Goal: Task Accomplishment & Management: Manage account settings

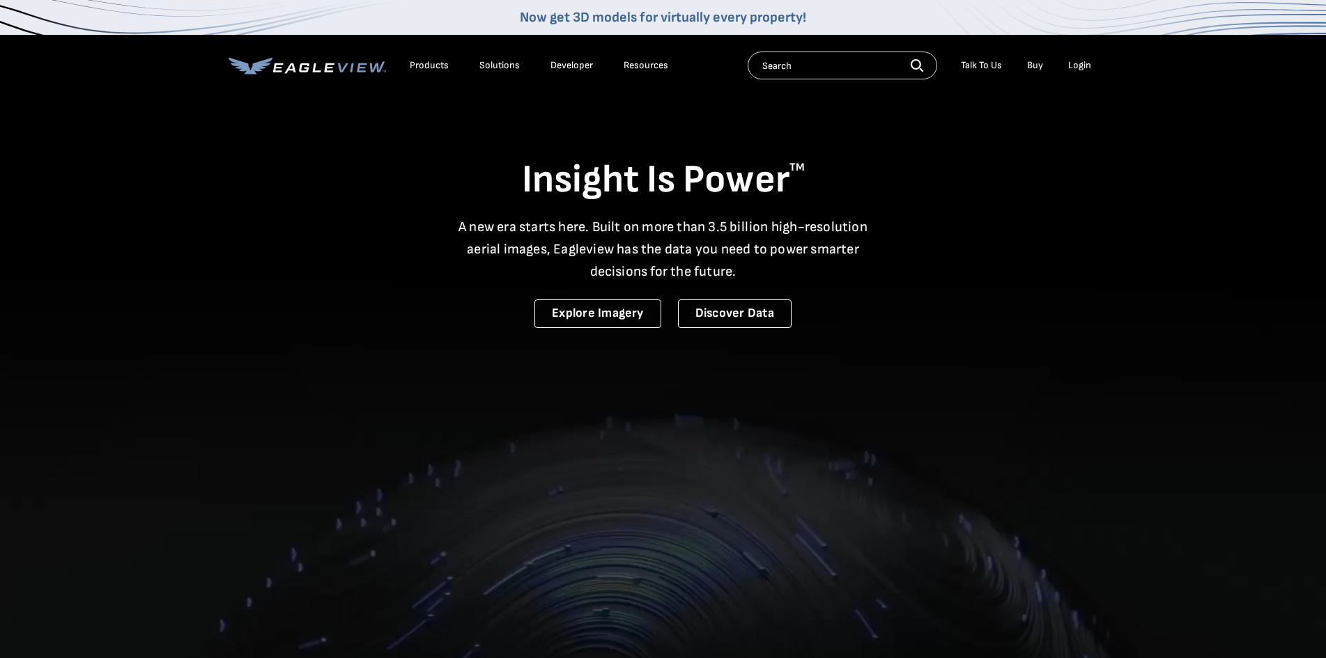
click at [1086, 65] on div "Login" at bounding box center [1079, 65] width 23 height 13
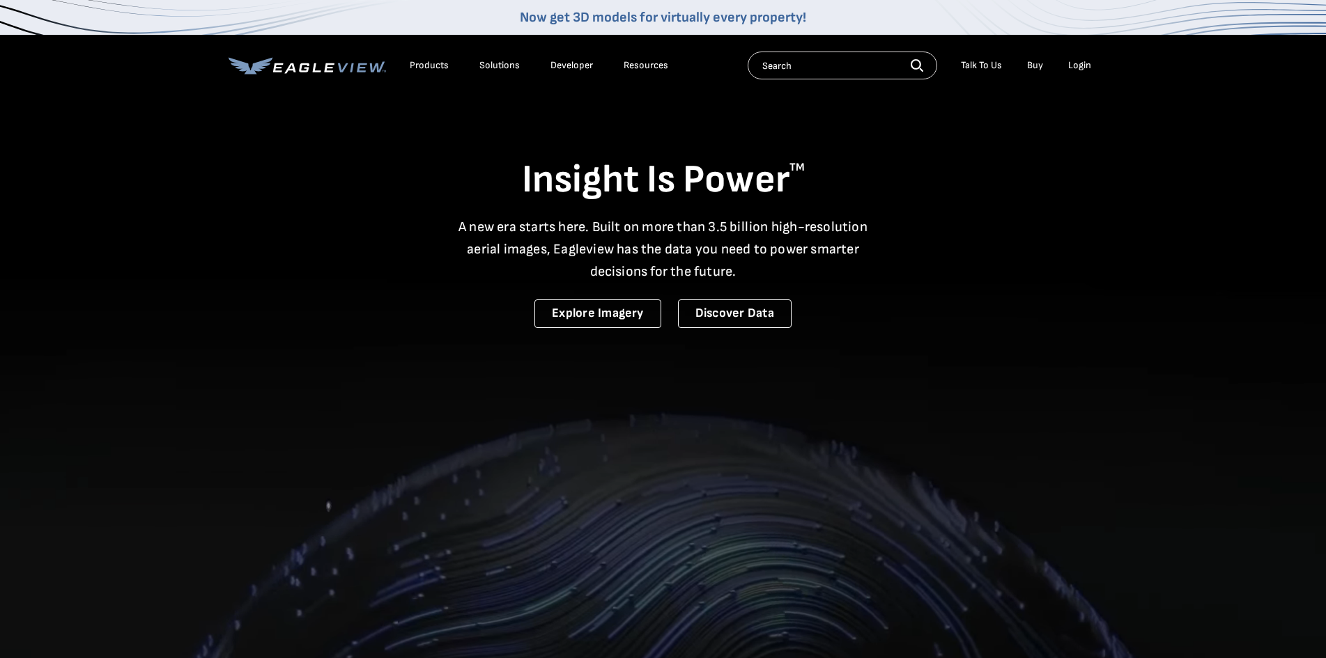
click at [1076, 63] on div "Login" at bounding box center [1079, 65] width 23 height 13
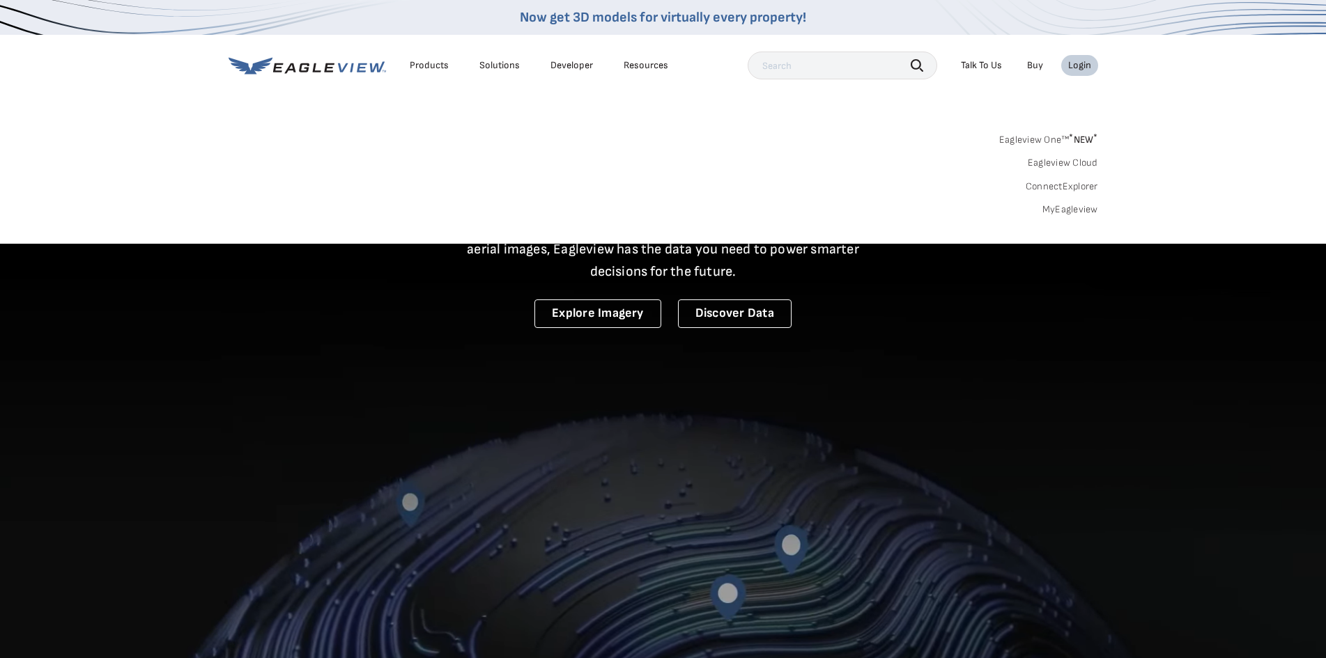
click at [1093, 66] on li "Login" at bounding box center [1079, 65] width 37 height 21
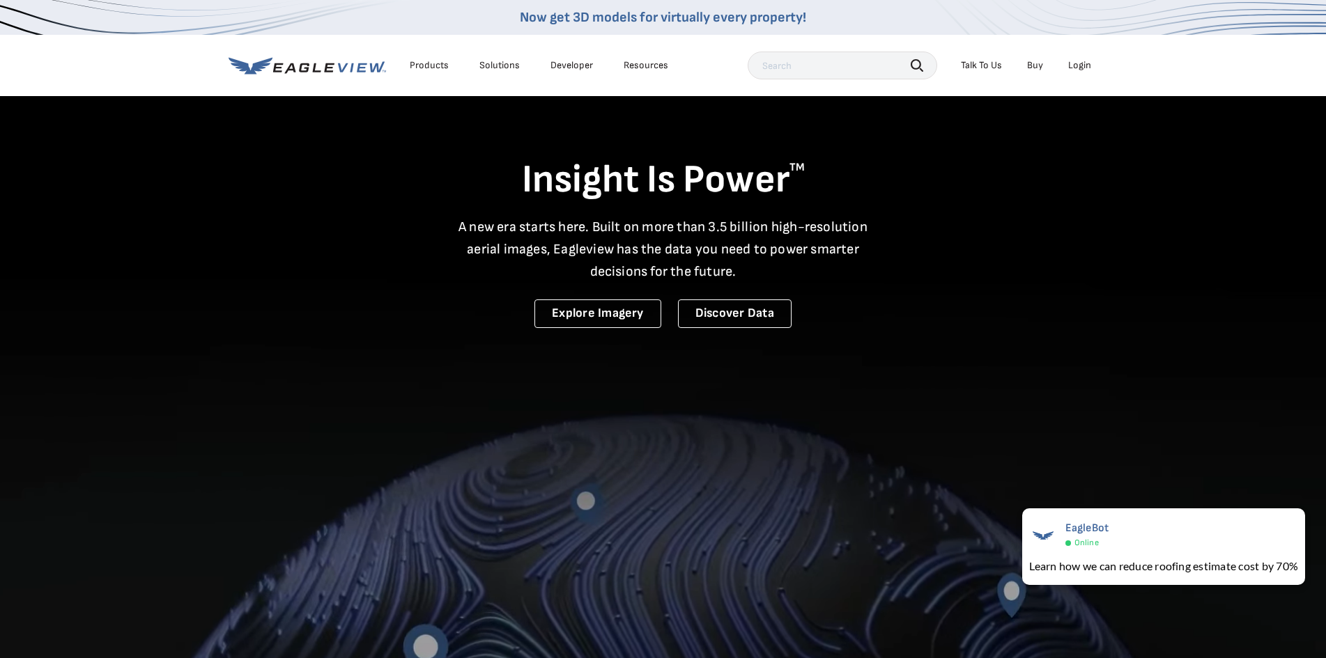
click at [367, 72] on icon at bounding box center [307, 65] width 157 height 17
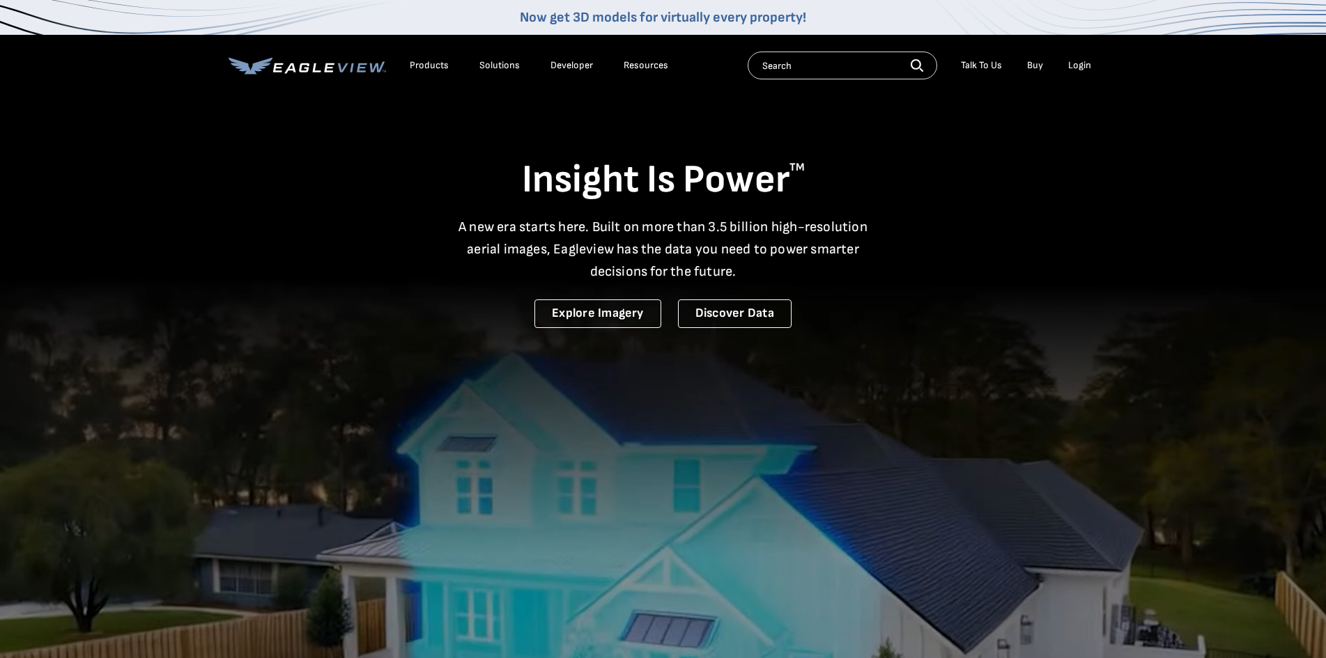
click at [1079, 61] on div "Login" at bounding box center [1079, 65] width 23 height 13
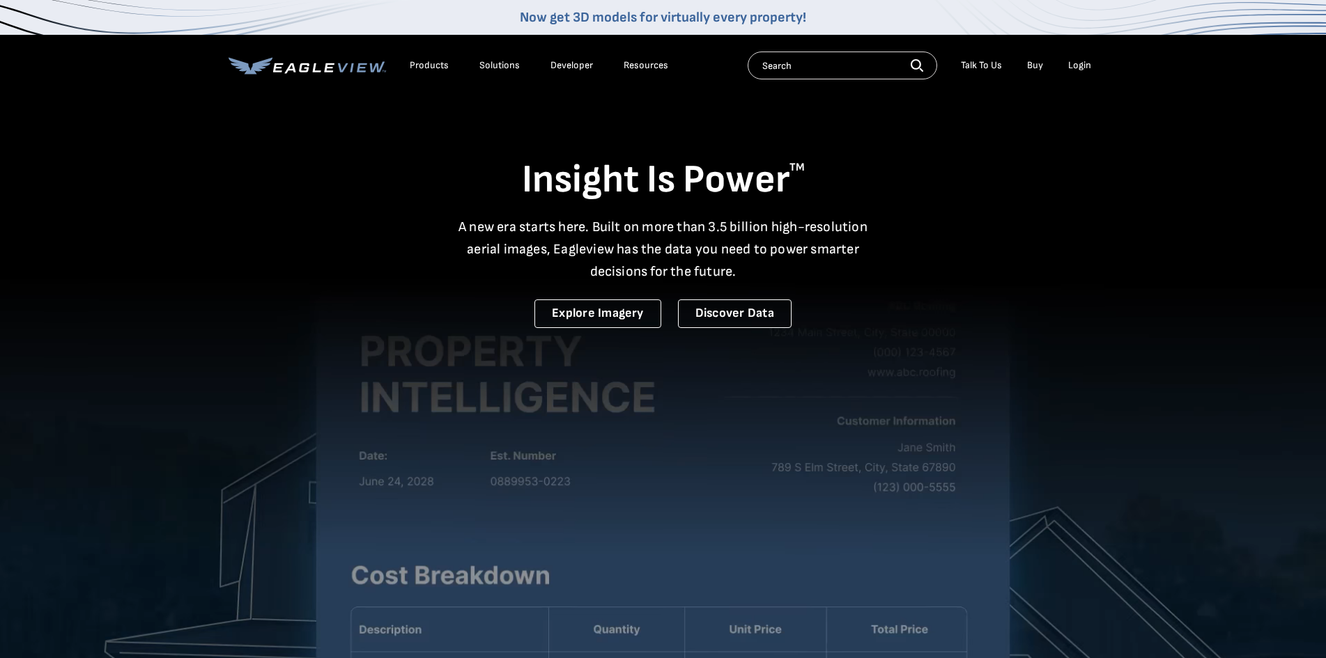
click at [1084, 63] on div "Login" at bounding box center [1079, 65] width 23 height 13
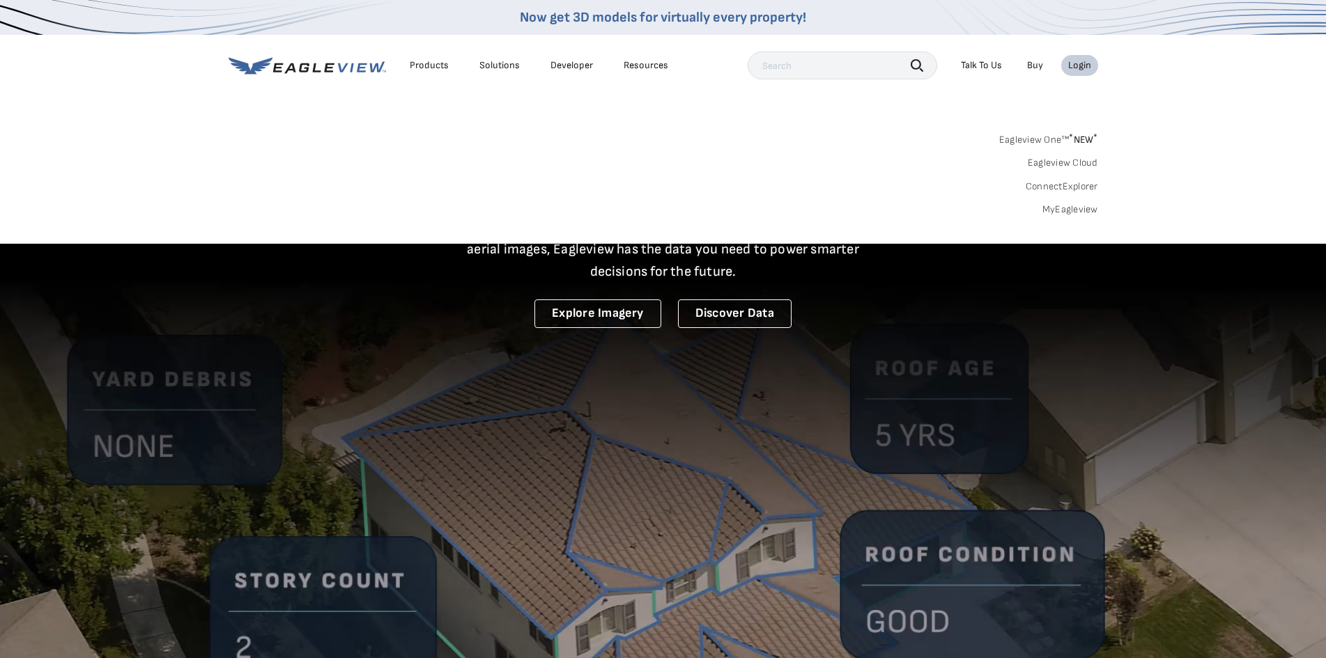
click at [1068, 206] on link "MyEagleview" at bounding box center [1070, 209] width 56 height 13
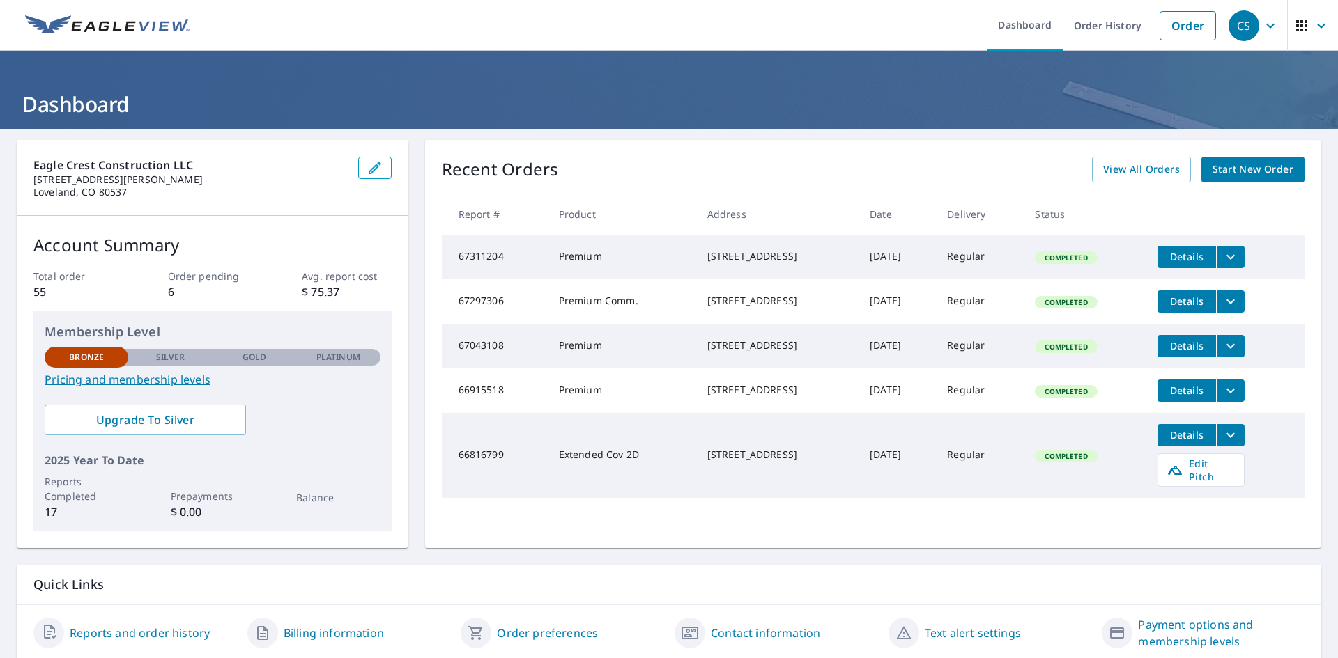
click at [1262, 23] on icon "button" at bounding box center [1270, 25] width 17 height 17
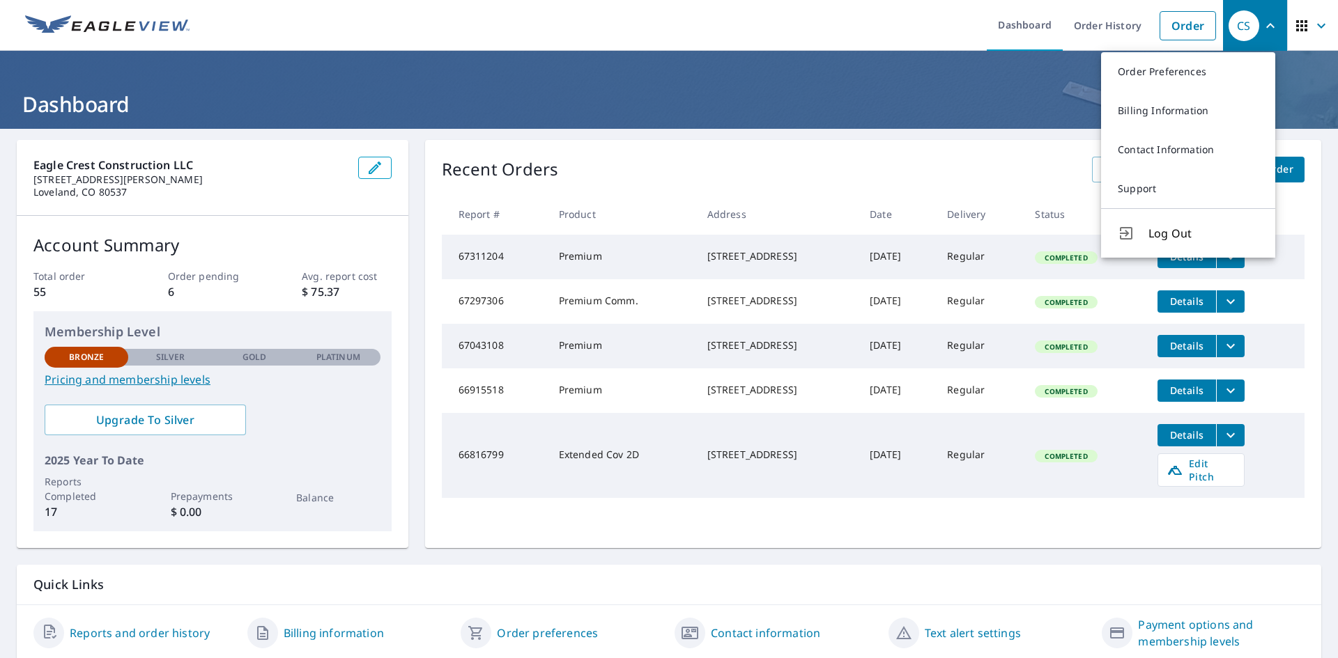
drag, startPoint x: 1211, startPoint y: 226, endPoint x: 696, endPoint y: 195, distance: 515.9
click at [1210, 226] on span "Log Out" at bounding box center [1203, 233] width 110 height 17
